Goal: Navigation & Orientation: Find specific page/section

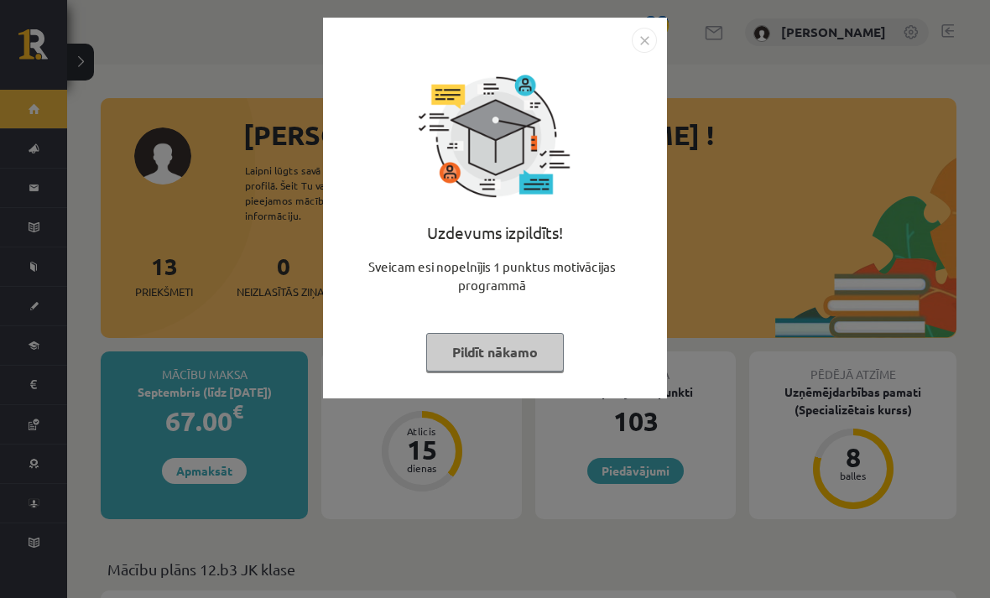
click at [517, 364] on button "Pildīt nākamo" at bounding box center [495, 352] width 138 height 39
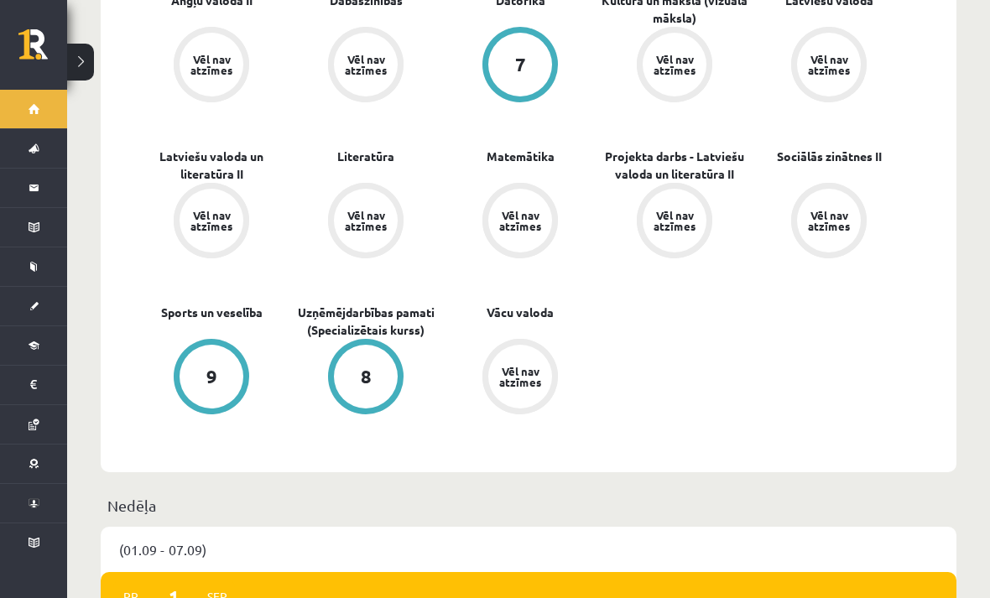
scroll to position [610, 0]
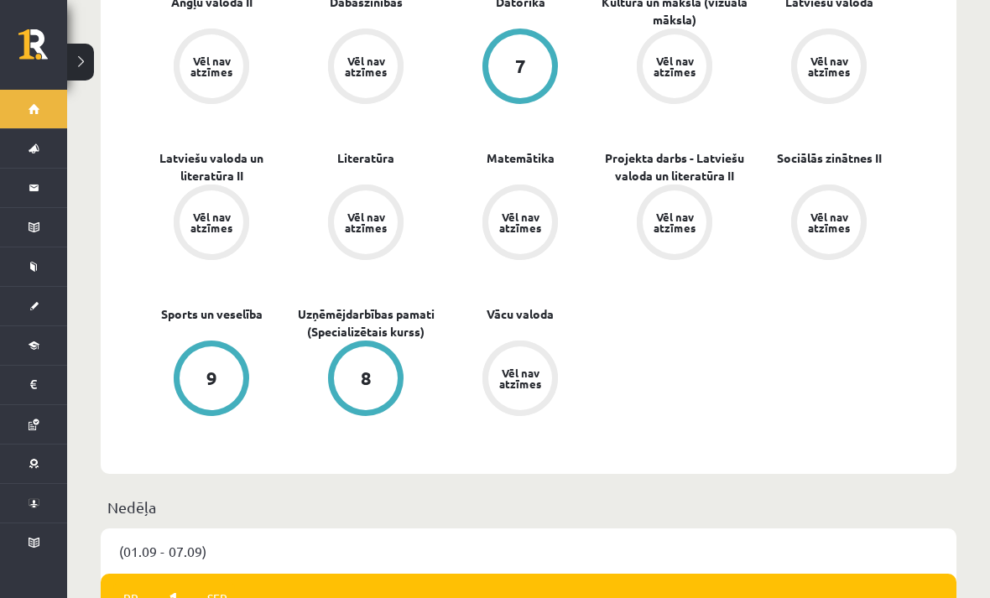
click at [518, 211] on div "Vēl nav atzīmes" at bounding box center [520, 222] width 47 height 22
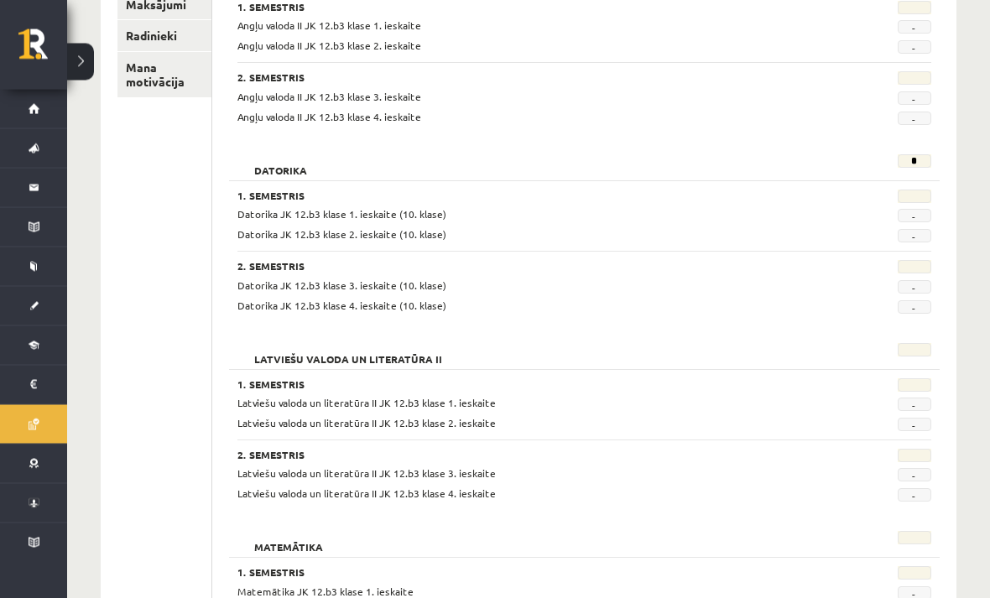
scroll to position [311, 0]
click at [399, 590] on span "Matemātika JK 12.b3 klase 1. ieskaite" at bounding box center [325, 590] width 176 height 13
click at [310, 593] on span "Matemātika JK 12.b3 klase 1. ieskaite" at bounding box center [325, 590] width 176 height 13
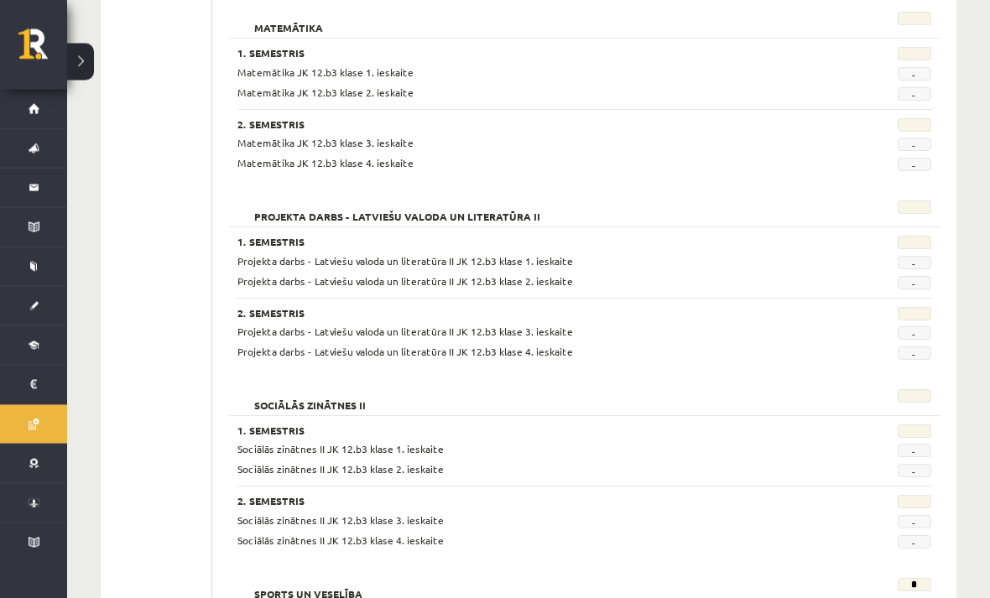
scroll to position [831, 0]
click at [903, 534] on span "-" at bounding box center [915, 540] width 34 height 13
click at [321, 519] on span "Sociālās zinātnes II JK 12.b3 klase 3. ieskaite" at bounding box center [340, 519] width 206 height 13
click at [280, 497] on h3 "2. Semestris" at bounding box center [524, 500] width 574 height 12
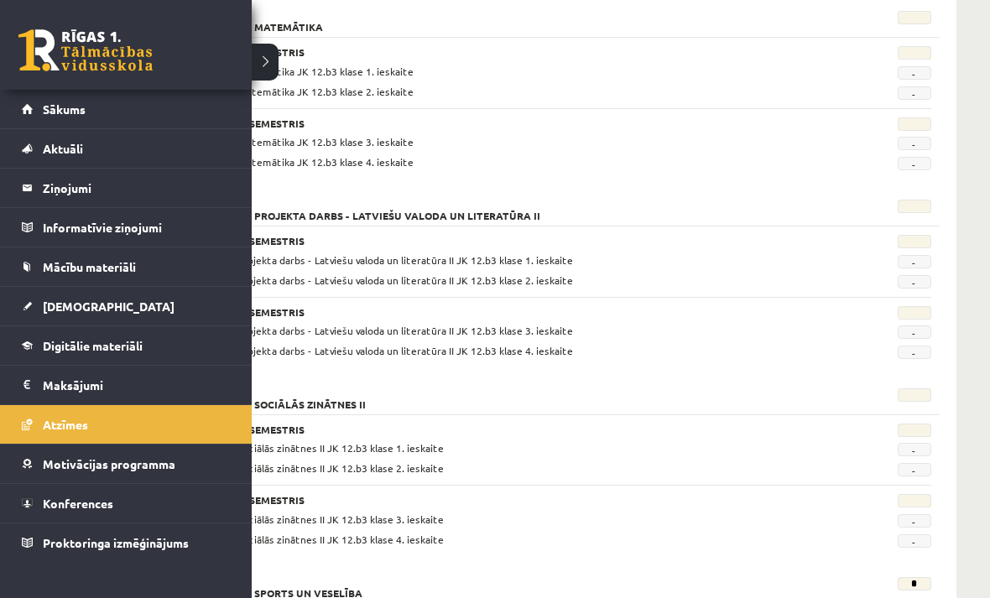
click at [39, 106] on link "Sākums" at bounding box center [126, 109] width 209 height 39
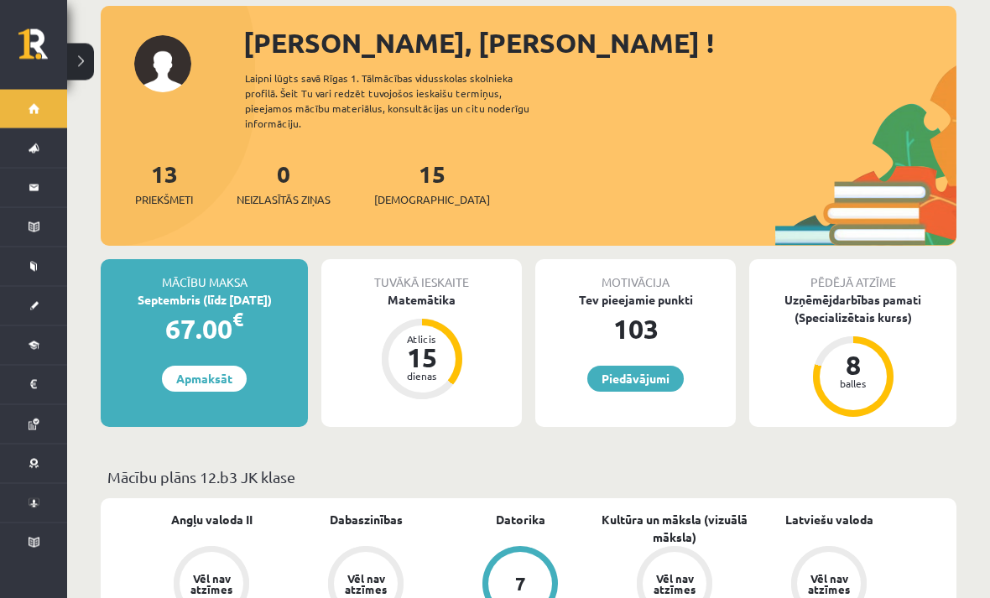
click at [82, 63] on button at bounding box center [80, 62] width 27 height 37
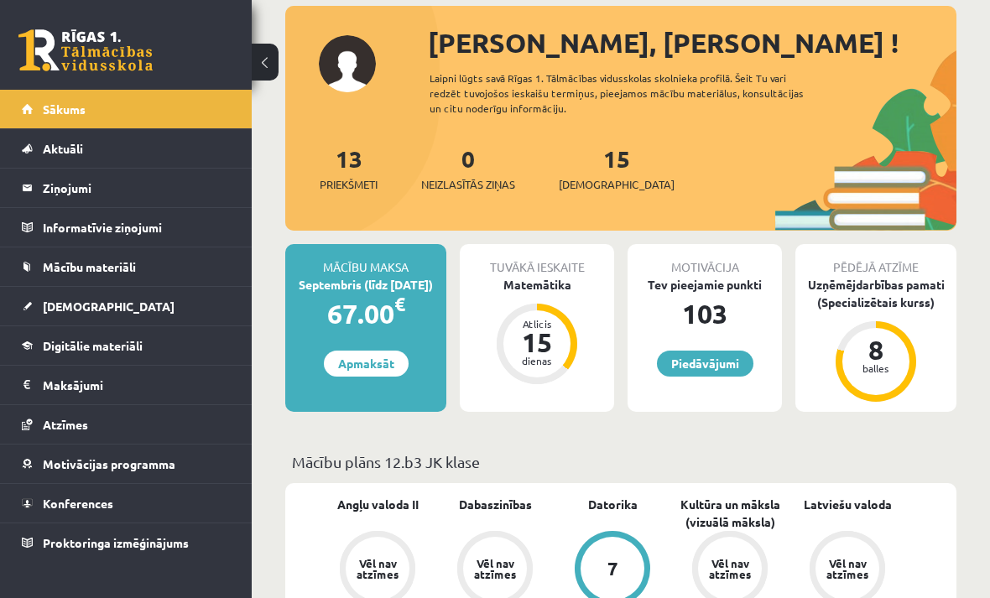
click at [218, 263] on link "Mācību materiāli" at bounding box center [126, 267] width 209 height 39
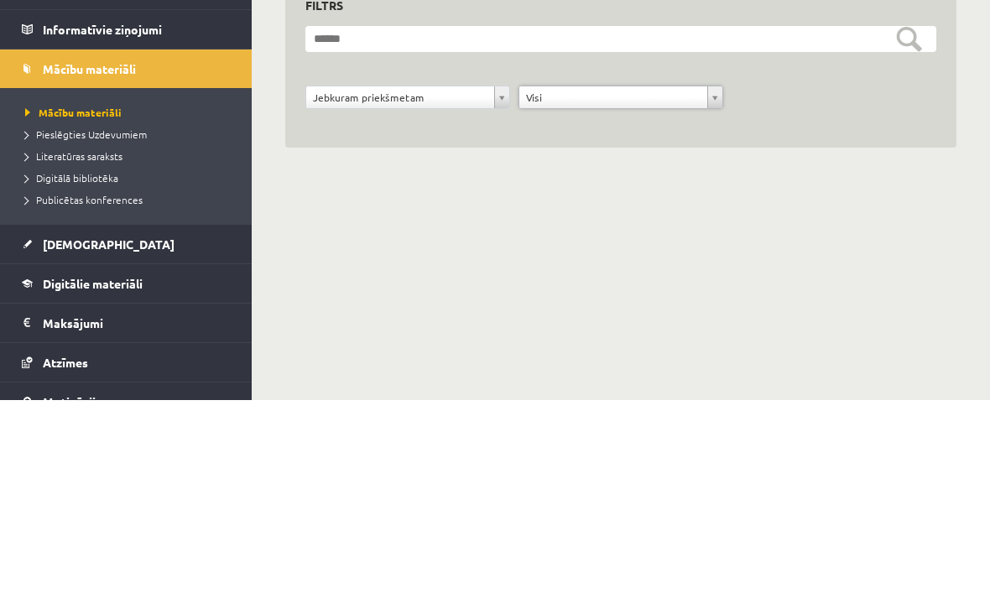
click at [118, 347] on span "Literatūras saraksts" at bounding box center [73, 353] width 97 height 13
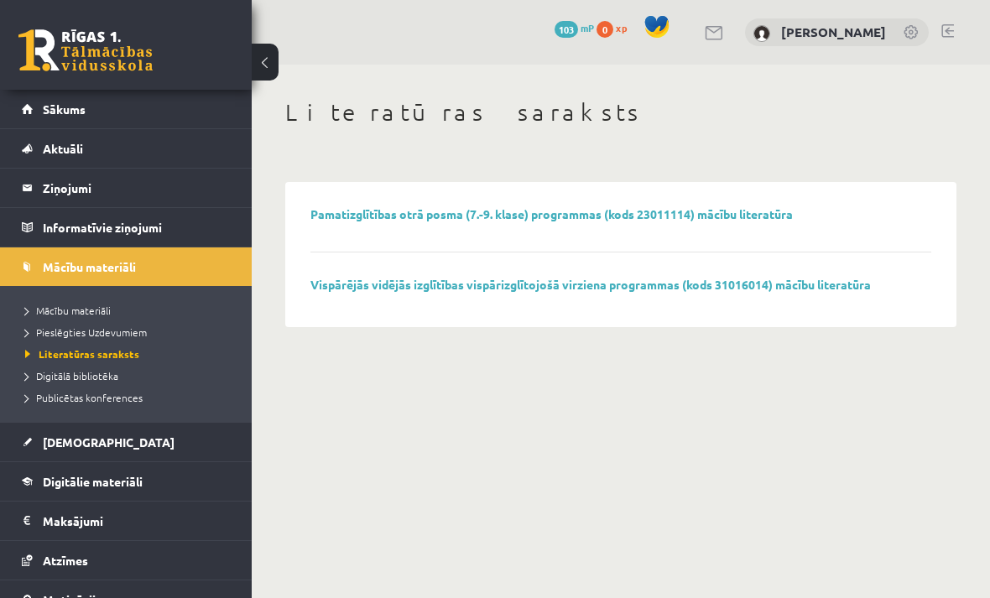
click at [112, 401] on span "Publicētas konferences" at bounding box center [83, 397] width 117 height 13
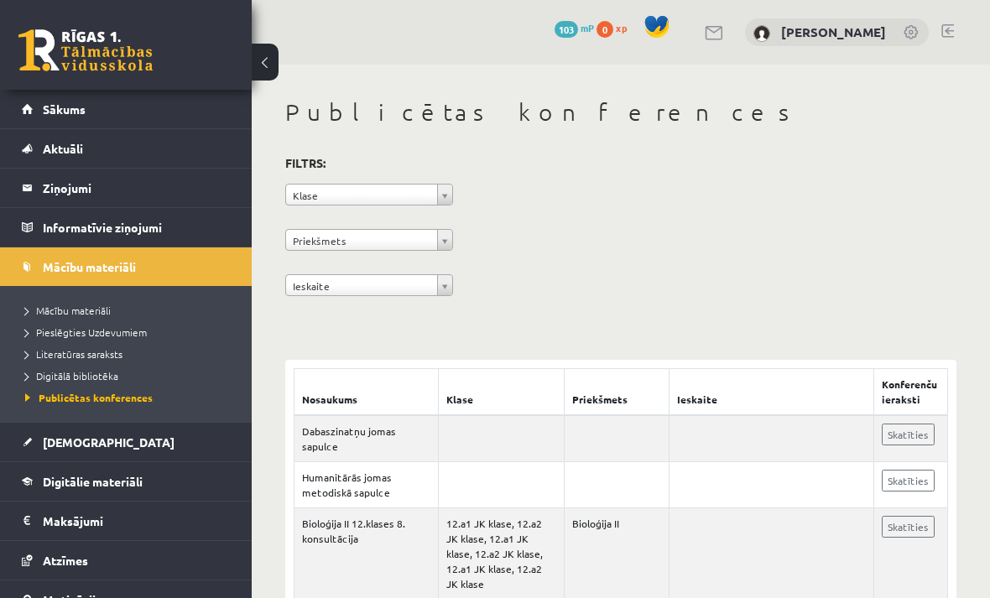
click at [909, 33] on link at bounding box center [912, 33] width 17 height 17
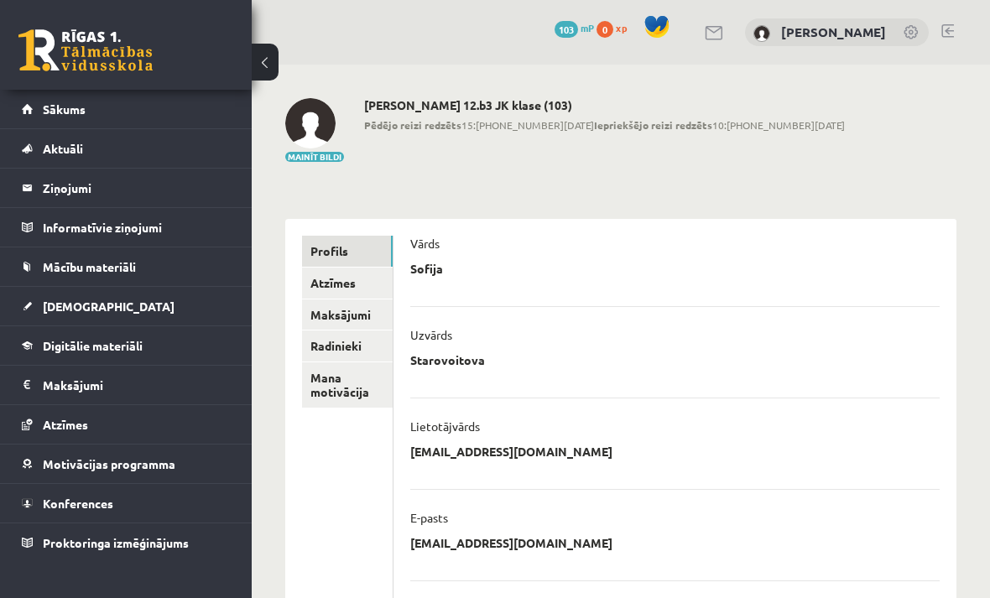
click at [189, 305] on link "[DEMOGRAPHIC_DATA]" at bounding box center [126, 306] width 209 height 39
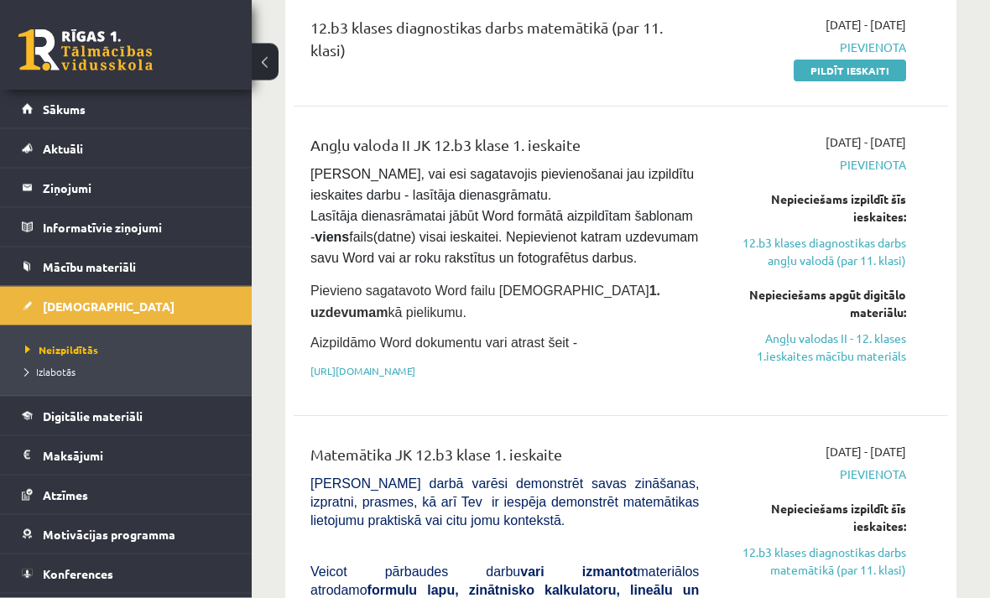
scroll to position [367, 0]
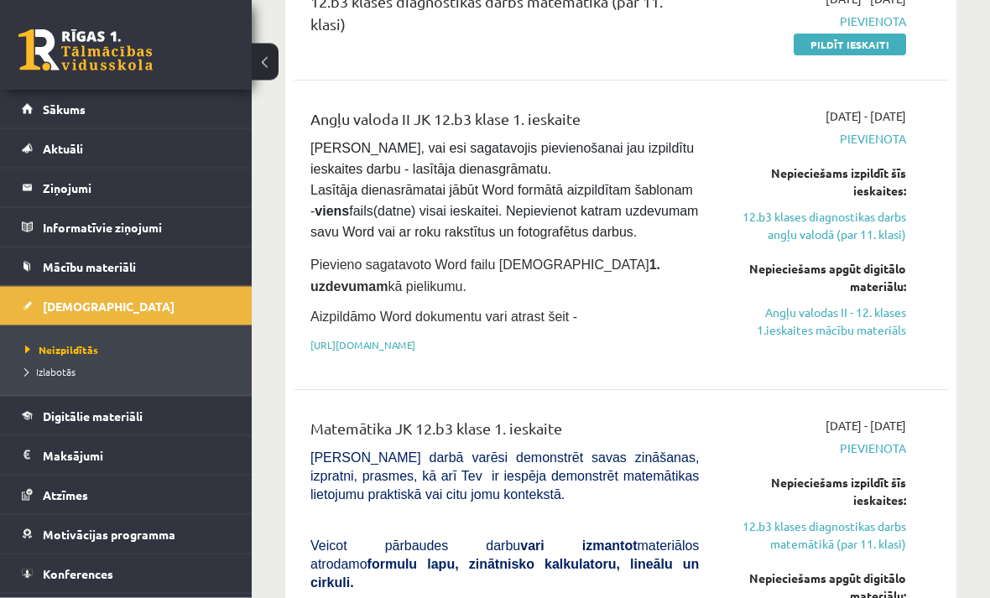
click at [60, 376] on span "Izlabotās" at bounding box center [50, 371] width 50 height 13
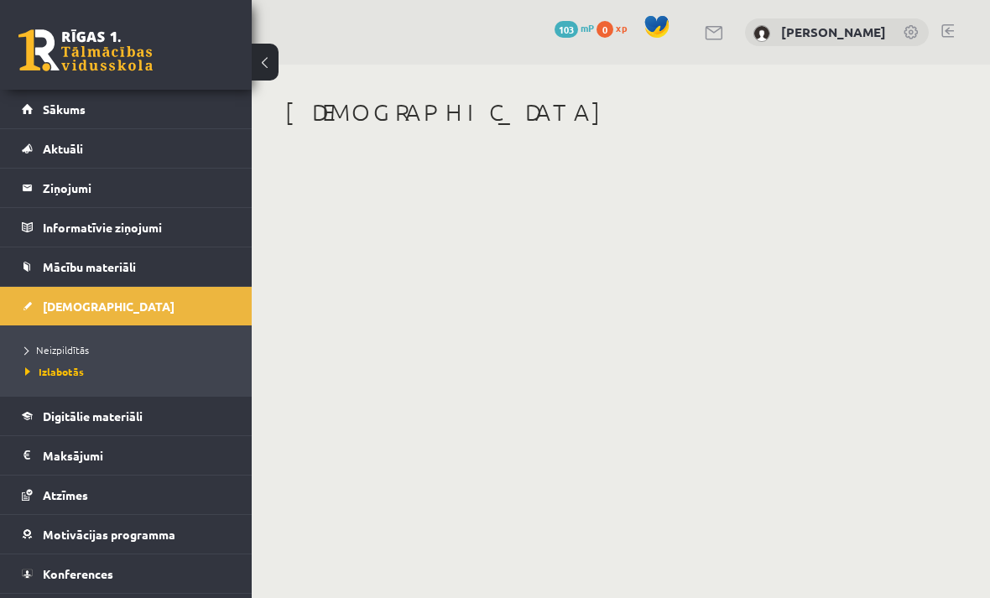
click at [159, 421] on link "Digitālie materiāli" at bounding box center [126, 416] width 209 height 39
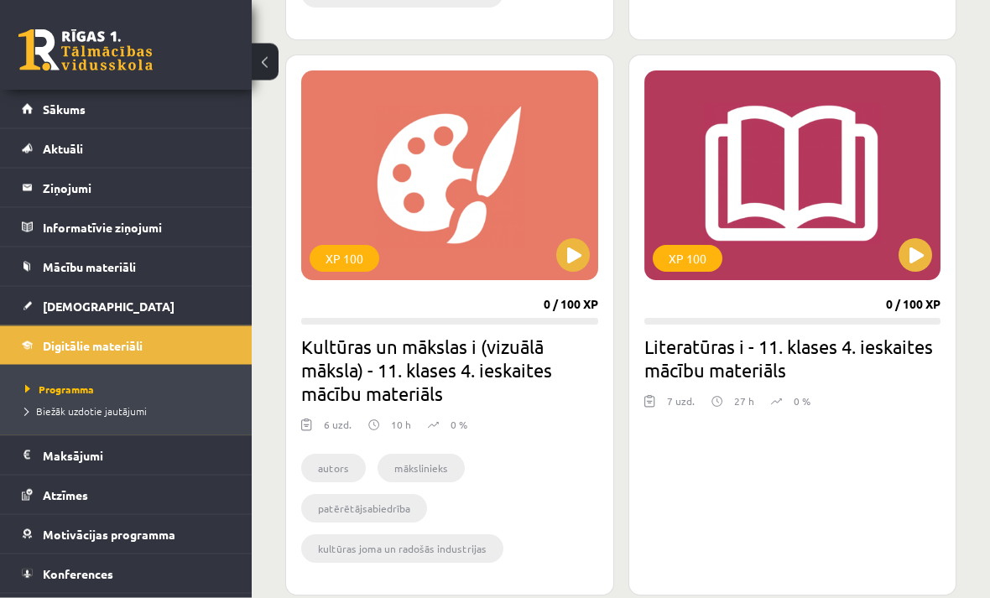
scroll to position [3107, 0]
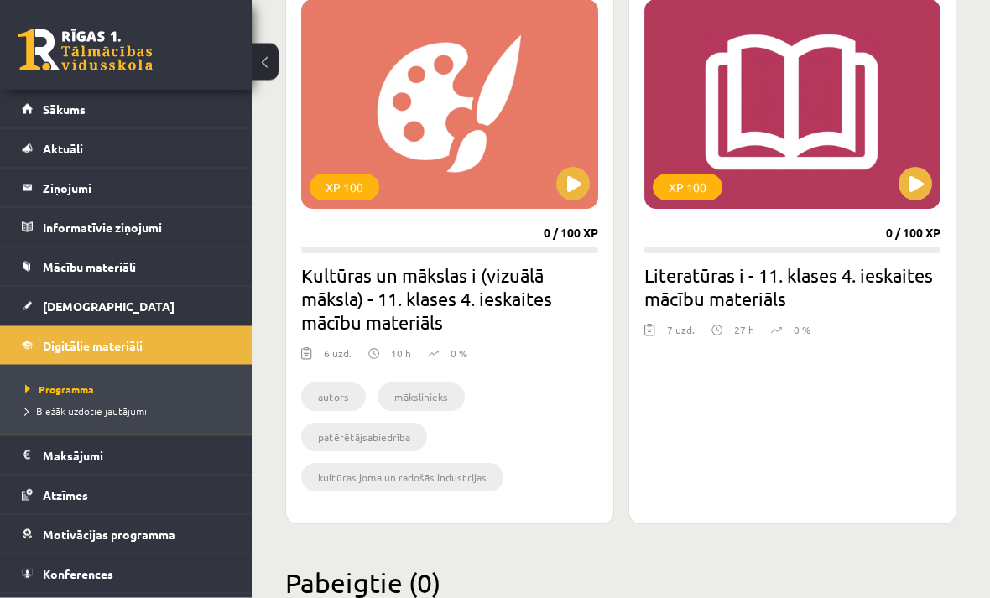
click at [116, 409] on span "Biežāk uzdotie jautājumi" at bounding box center [86, 410] width 122 height 13
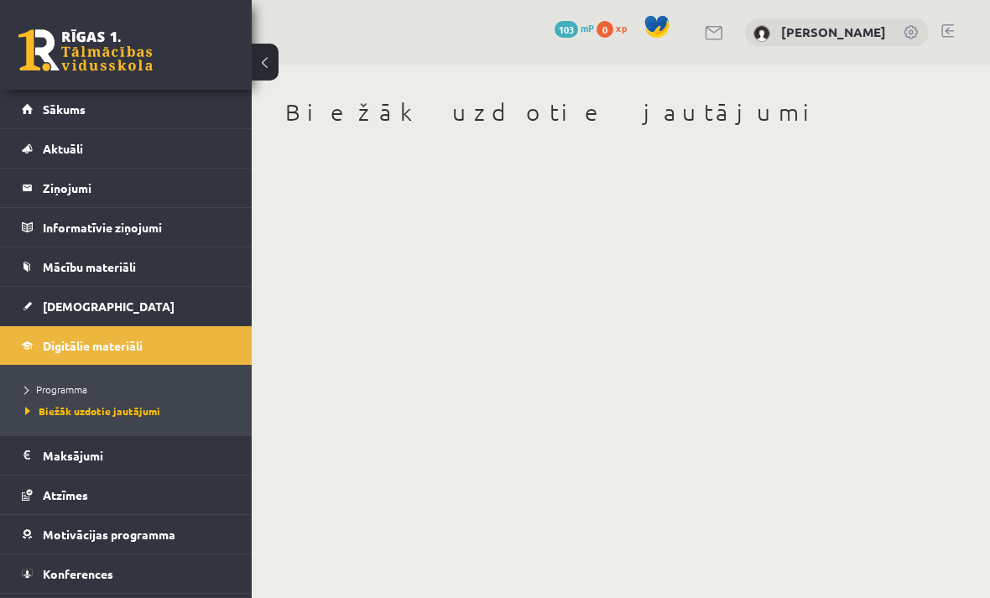
click at [143, 503] on link "Atzīmes" at bounding box center [126, 495] width 209 height 39
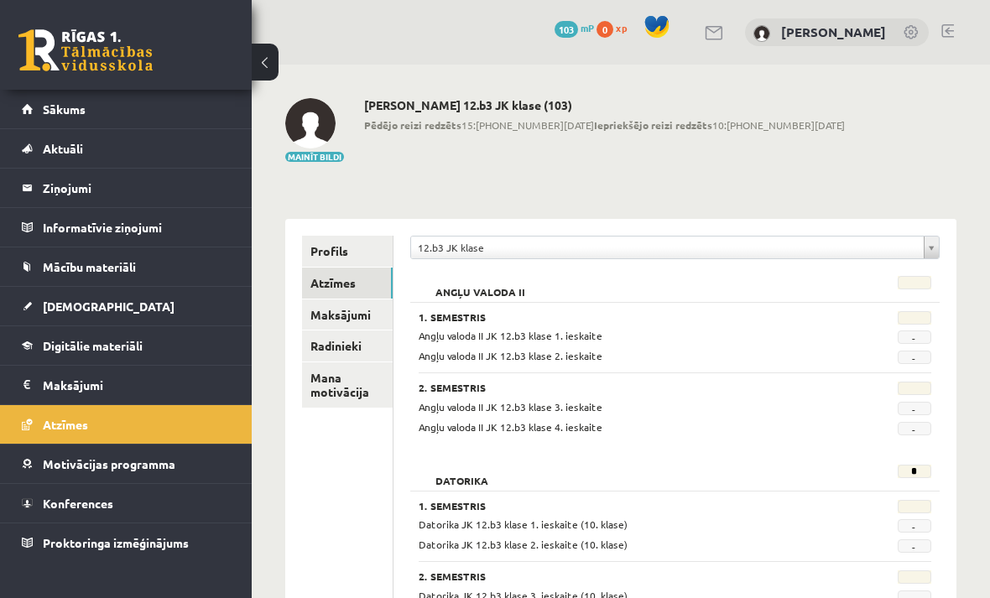
click at [143, 511] on link "Konferences" at bounding box center [126, 503] width 209 height 39
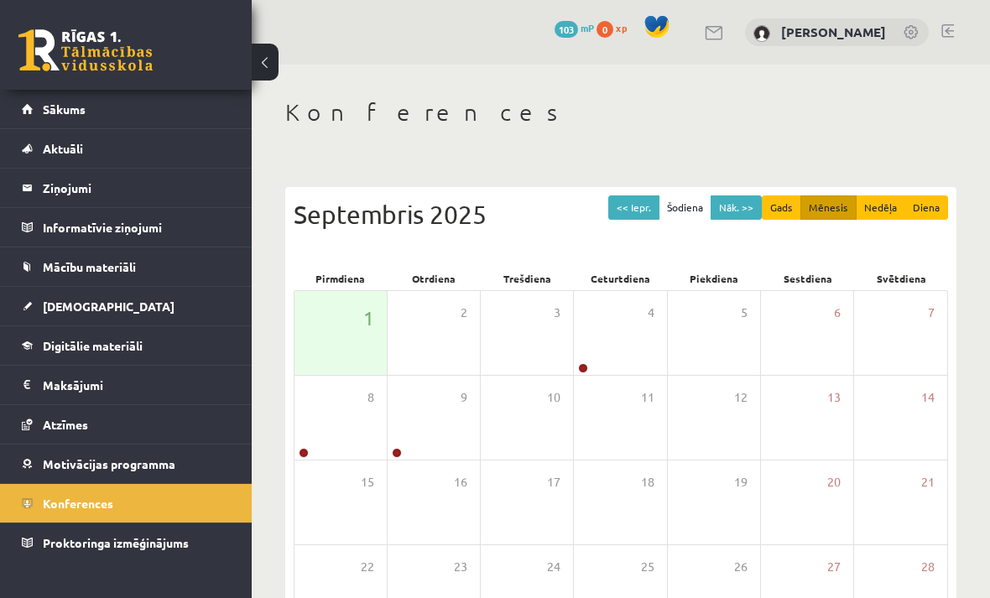
click at [158, 196] on legend "Ziņojumi 0" at bounding box center [137, 188] width 188 height 39
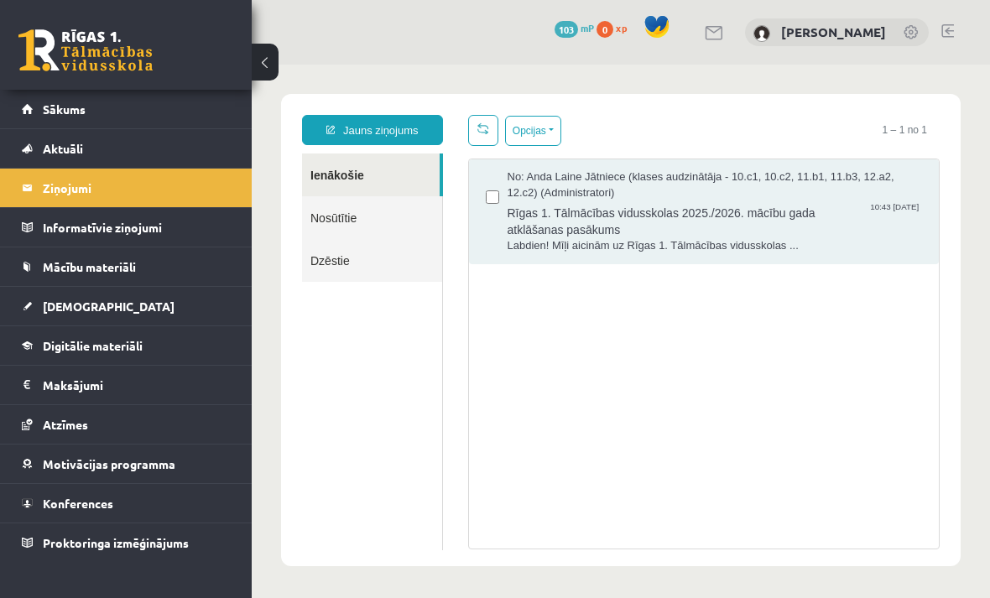
click at [884, 225] on span "Rīgas 1. Tālmācības vidusskolas 2025./2026. mācību gada atklāšanas pasākums" at bounding box center [715, 220] width 415 height 38
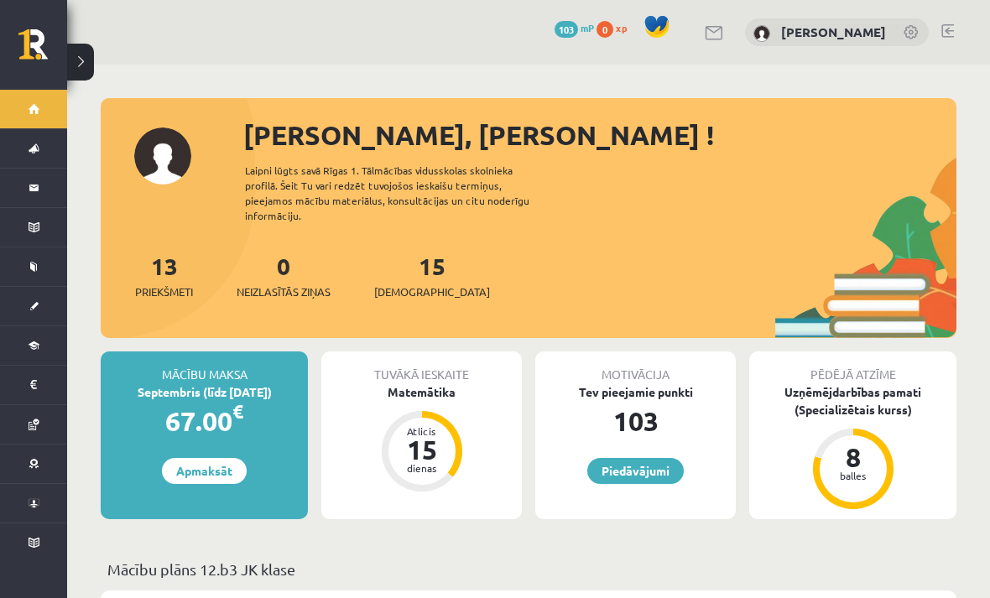
scroll to position [90, 0]
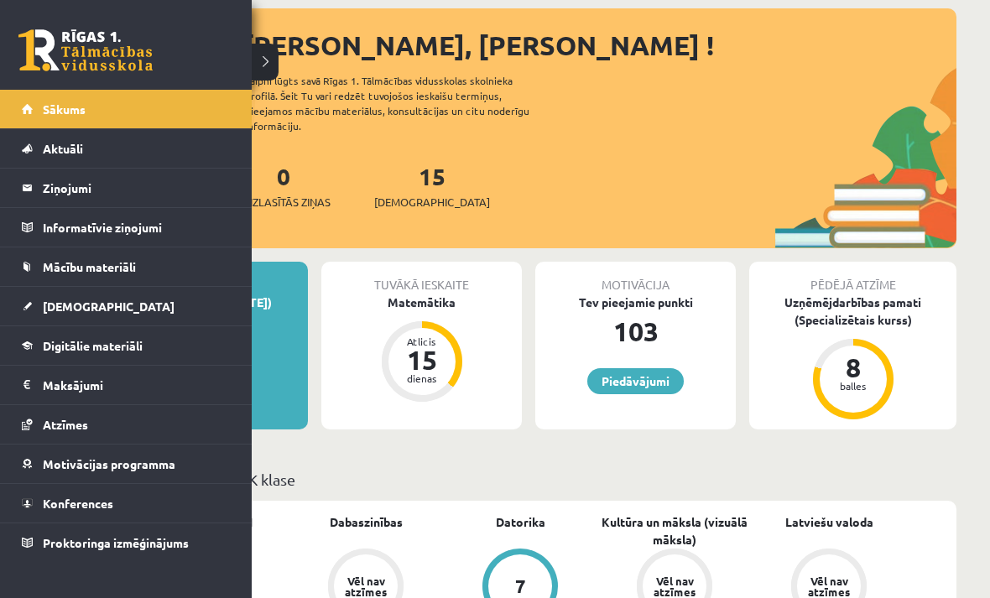
click at [37, 193] on link "Ziņojumi 0" at bounding box center [126, 188] width 209 height 39
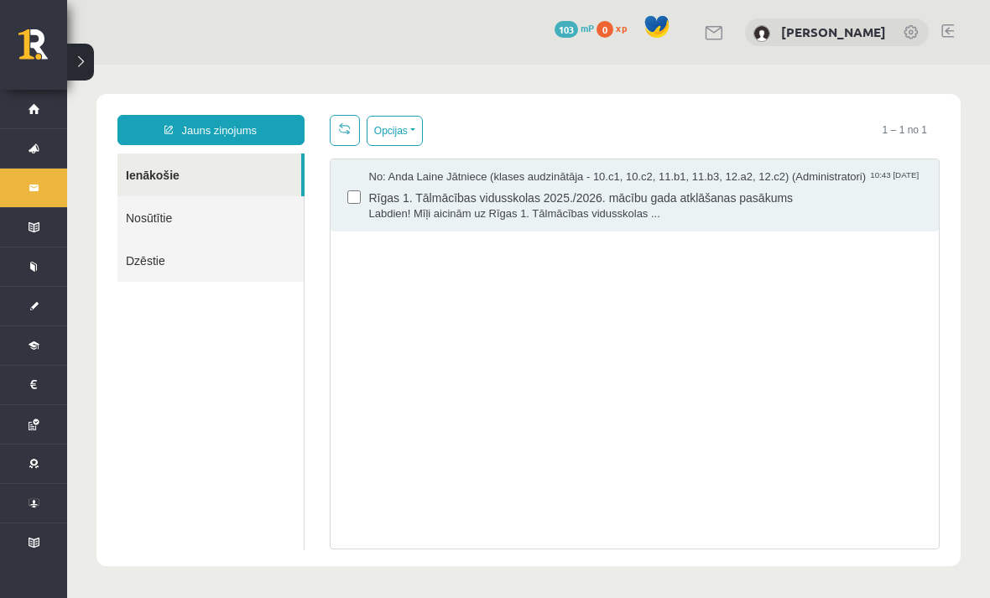
click at [454, 331] on div "No: [PERSON_NAME] Jātniece (klases audzinātāja - 10.c1, 10.c2, 11.b1, 11.b3, 12…" at bounding box center [635, 354] width 611 height 391
click at [252, 232] on link "Nosūtītie" at bounding box center [210, 217] width 186 height 43
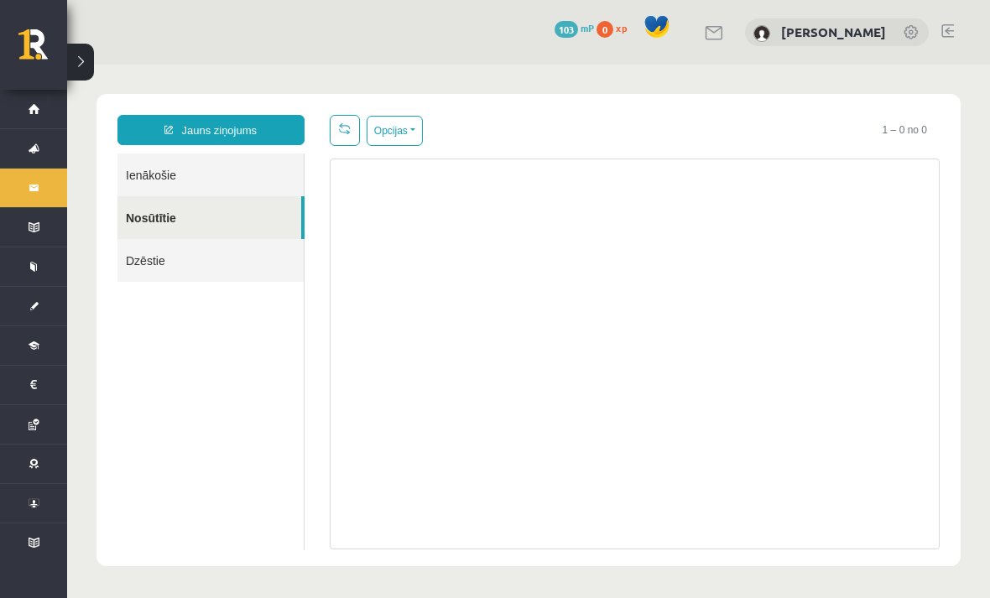
click at [248, 277] on link "Dzēstie" at bounding box center [210, 260] width 186 height 43
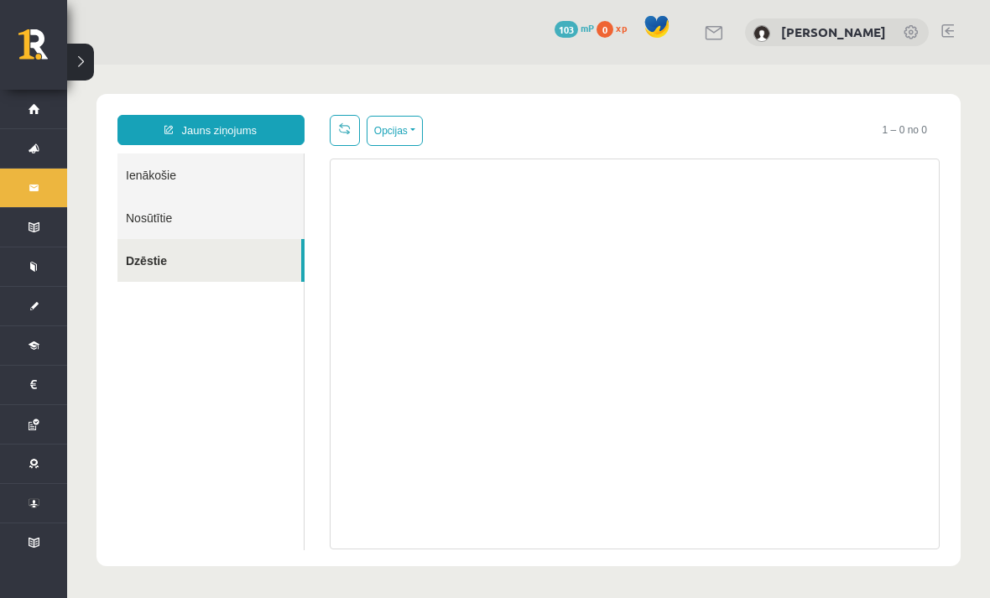
click at [260, 195] on link "Ienākošie" at bounding box center [210, 175] width 186 height 43
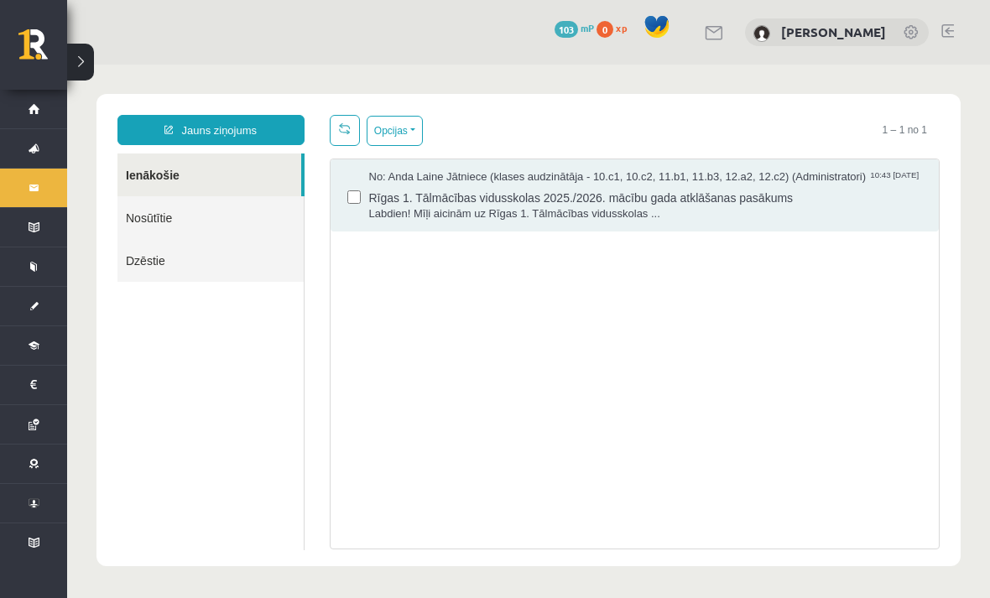
click at [263, 180] on link "Ienākošie" at bounding box center [209, 175] width 184 height 43
click at [0, 0] on legend "Informatīvie ziņojumi 0" at bounding box center [0, 0] width 0 height 0
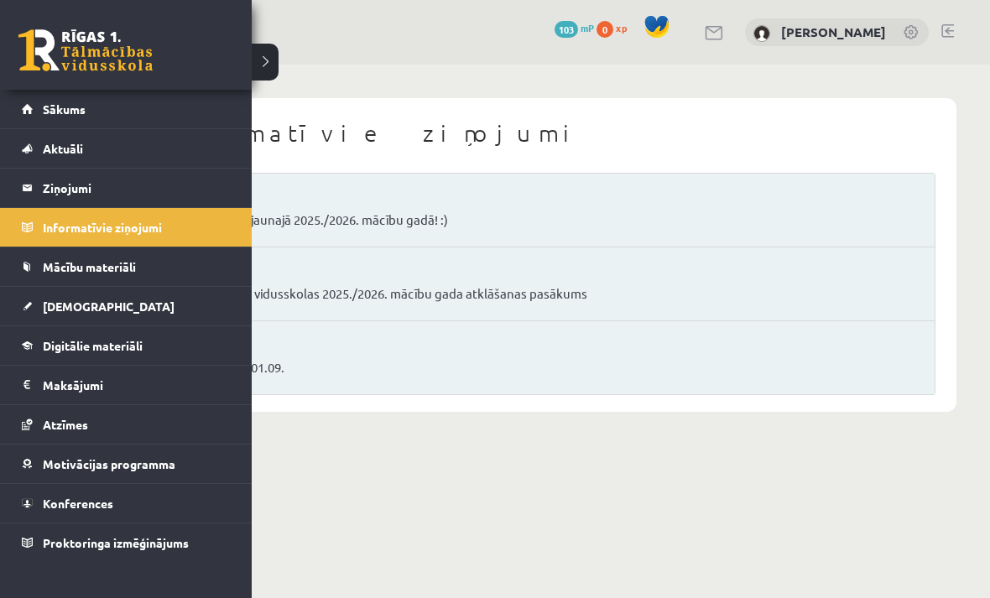
click at [194, 349] on link "Digitālie materiāli" at bounding box center [126, 345] width 209 height 39
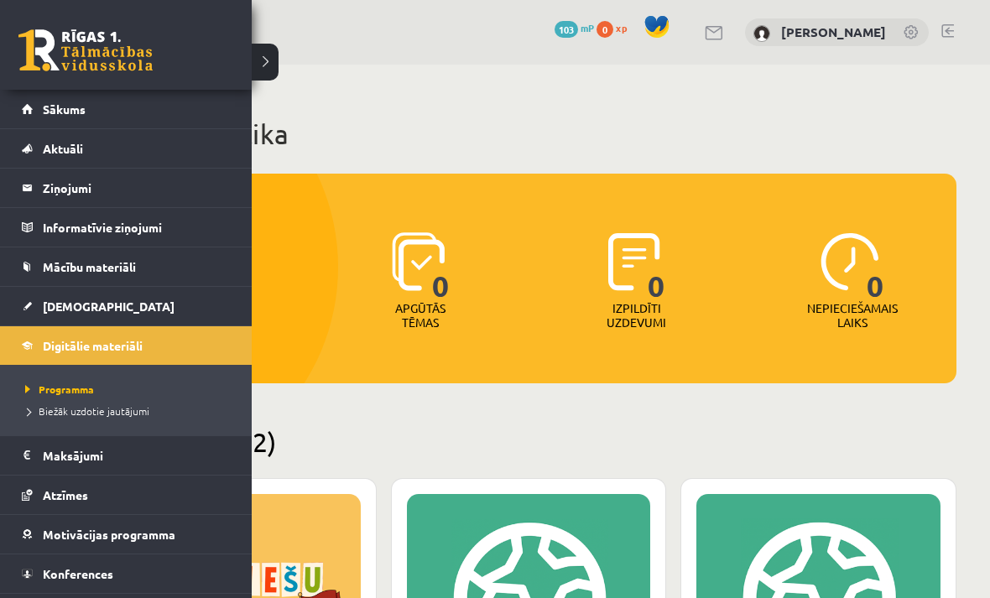
click at [373, 442] on h2 "Pieejamie (12)" at bounding box center [529, 441] width 856 height 33
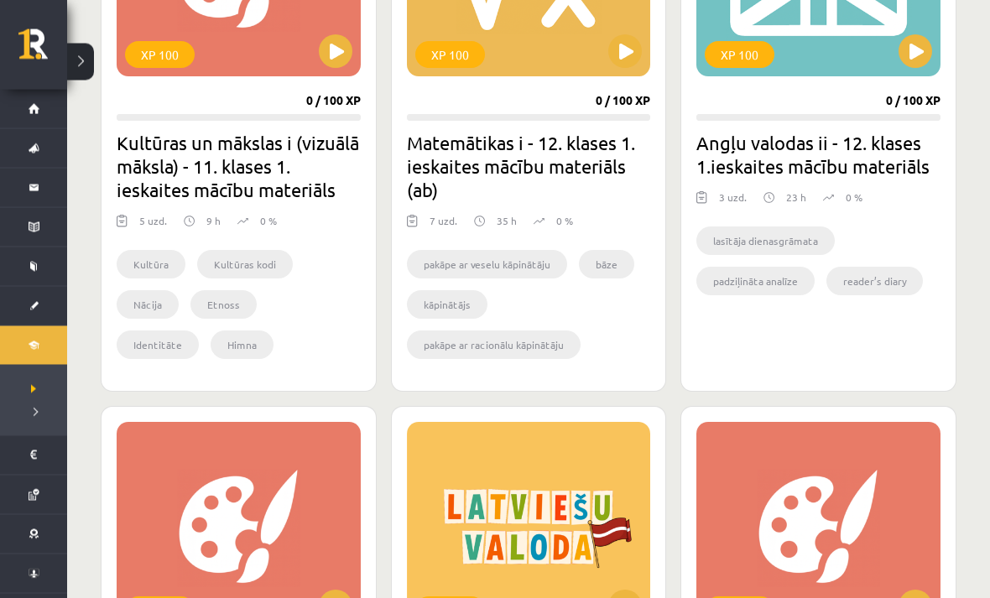
scroll to position [1066, 0]
click at [31, 492] on link "Atzīmes" at bounding box center [33, 495] width 67 height 39
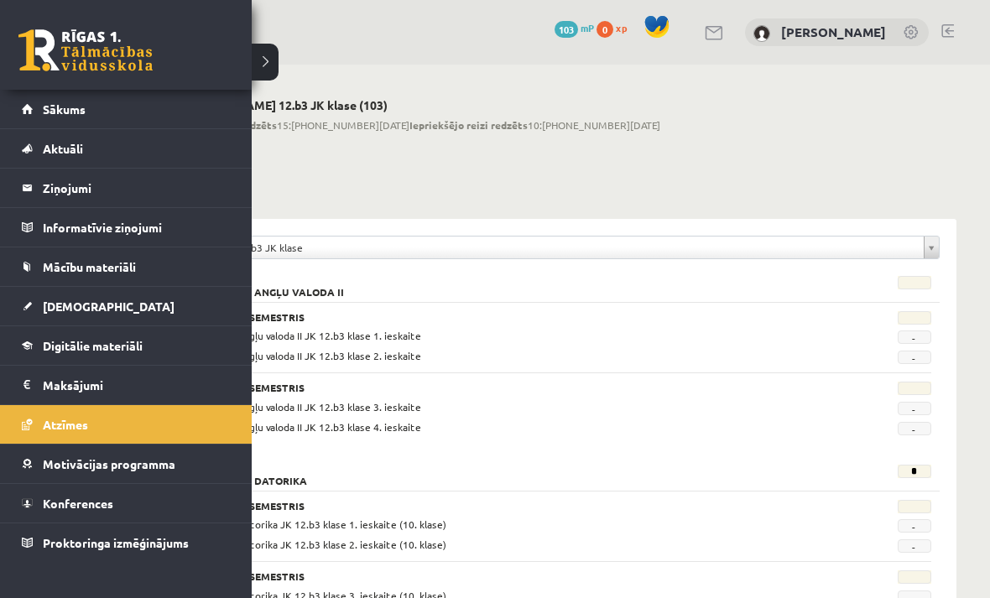
click at [904, 100] on div "Mainīt bildi Sofija Starovoitova 12.b3 JK klase (103) Pēdējo reizi redzēts 15:5…" at bounding box center [529, 130] width 856 height 65
click at [30, 112] on link "Sākums" at bounding box center [126, 109] width 209 height 39
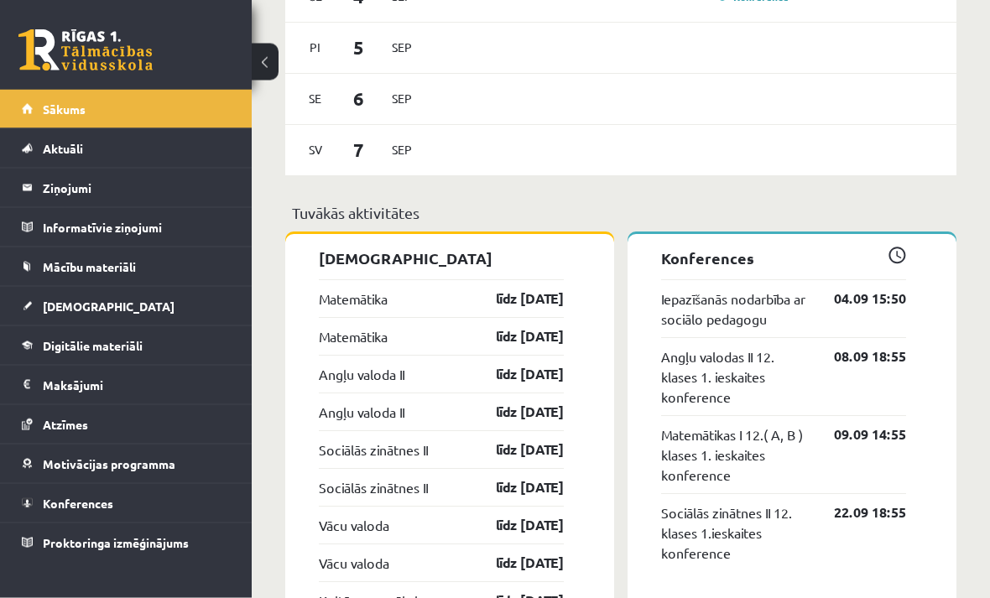
scroll to position [1388, 0]
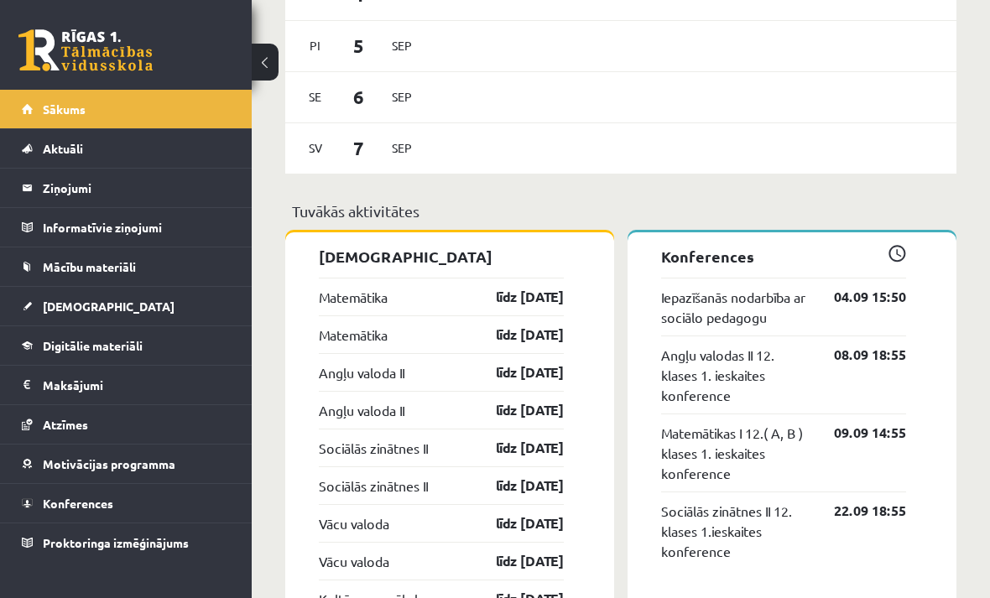
click at [191, 353] on link "Digitālie materiāli" at bounding box center [126, 345] width 209 height 39
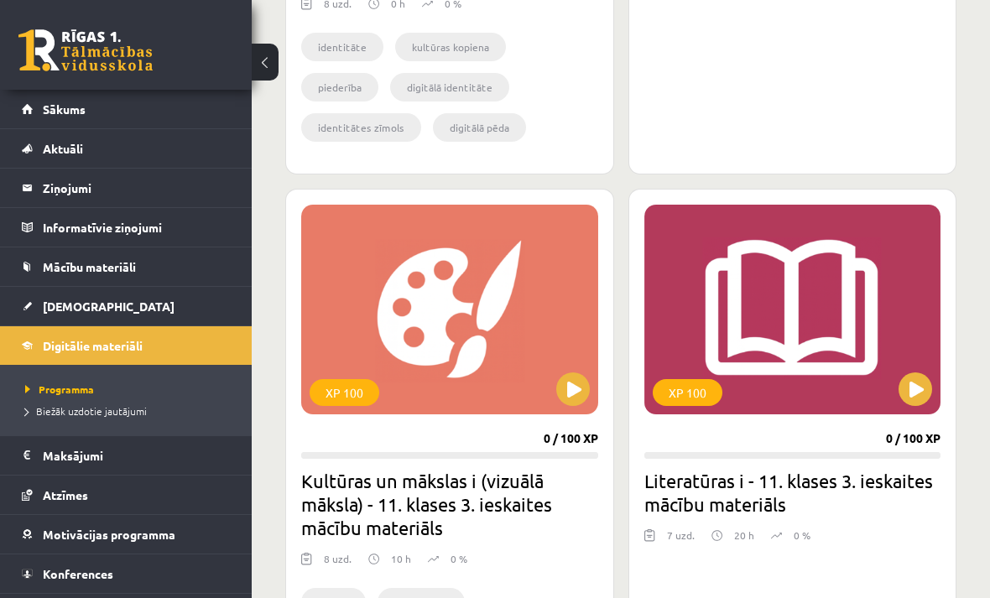
scroll to position [2322, 0]
